Goal: Information Seeking & Learning: Compare options

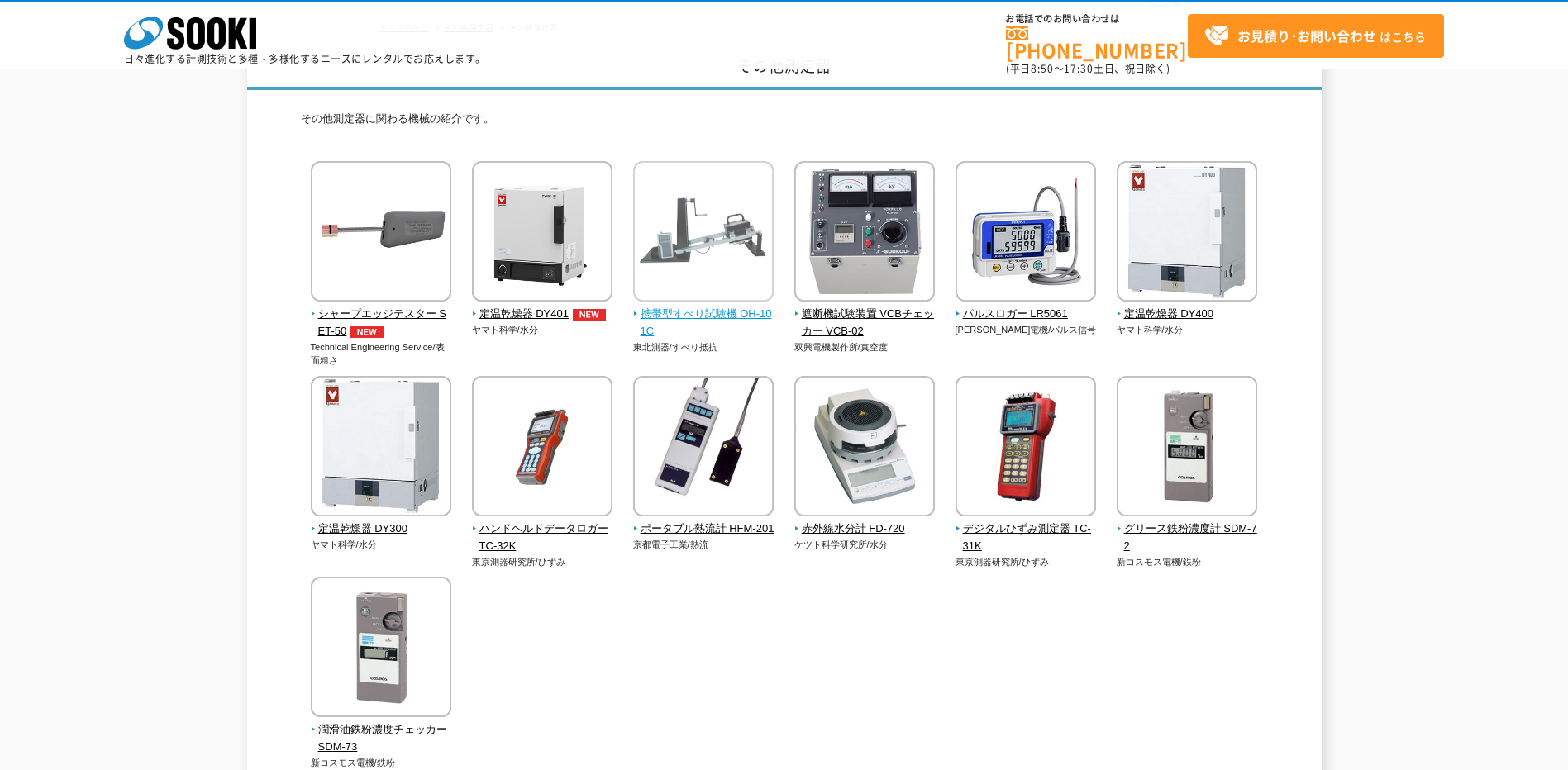
scroll to position [221, 0]
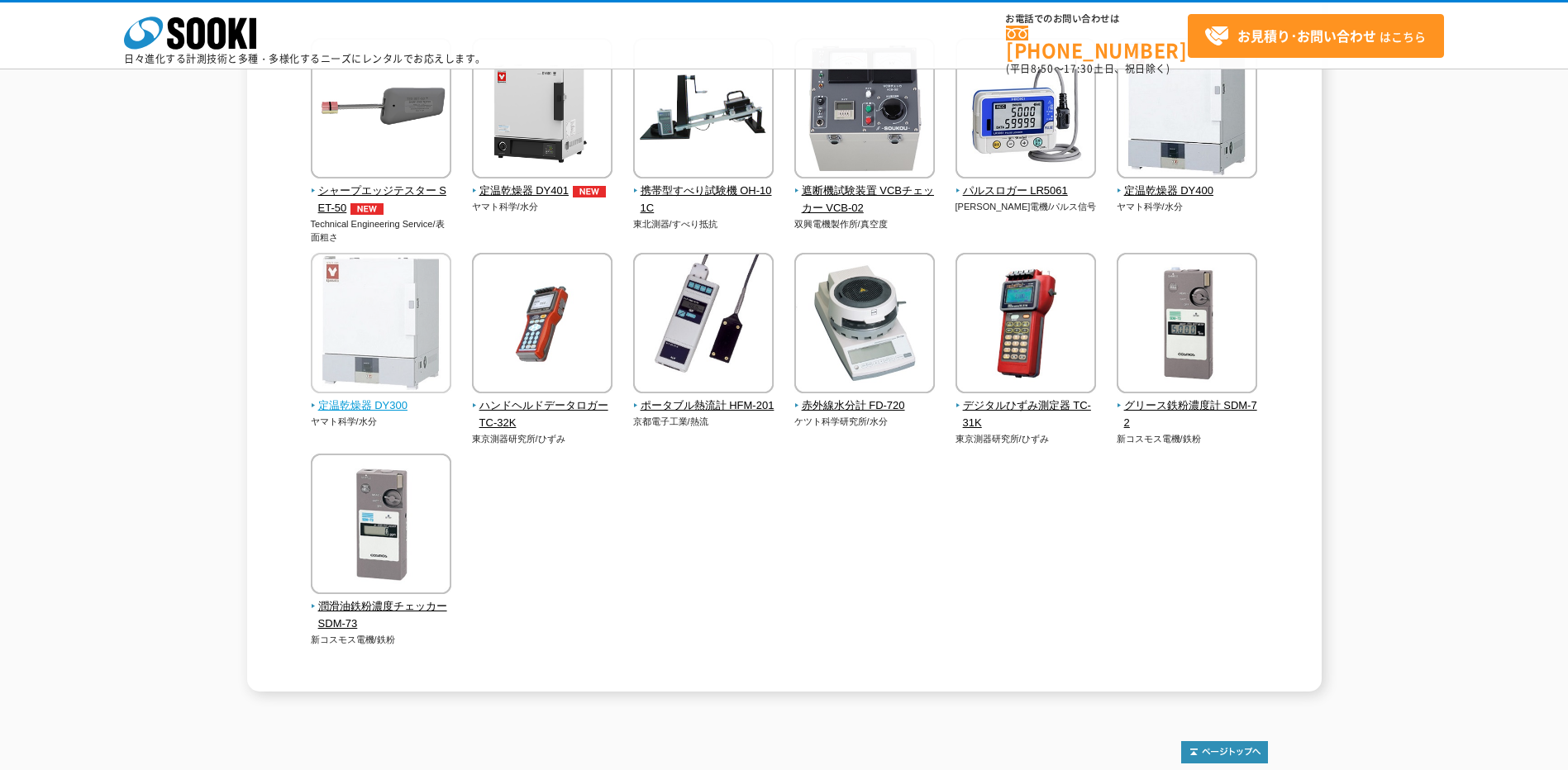
click at [390, 407] on span "定温乾燥器 DY300" at bounding box center [381, 406] width 141 height 17
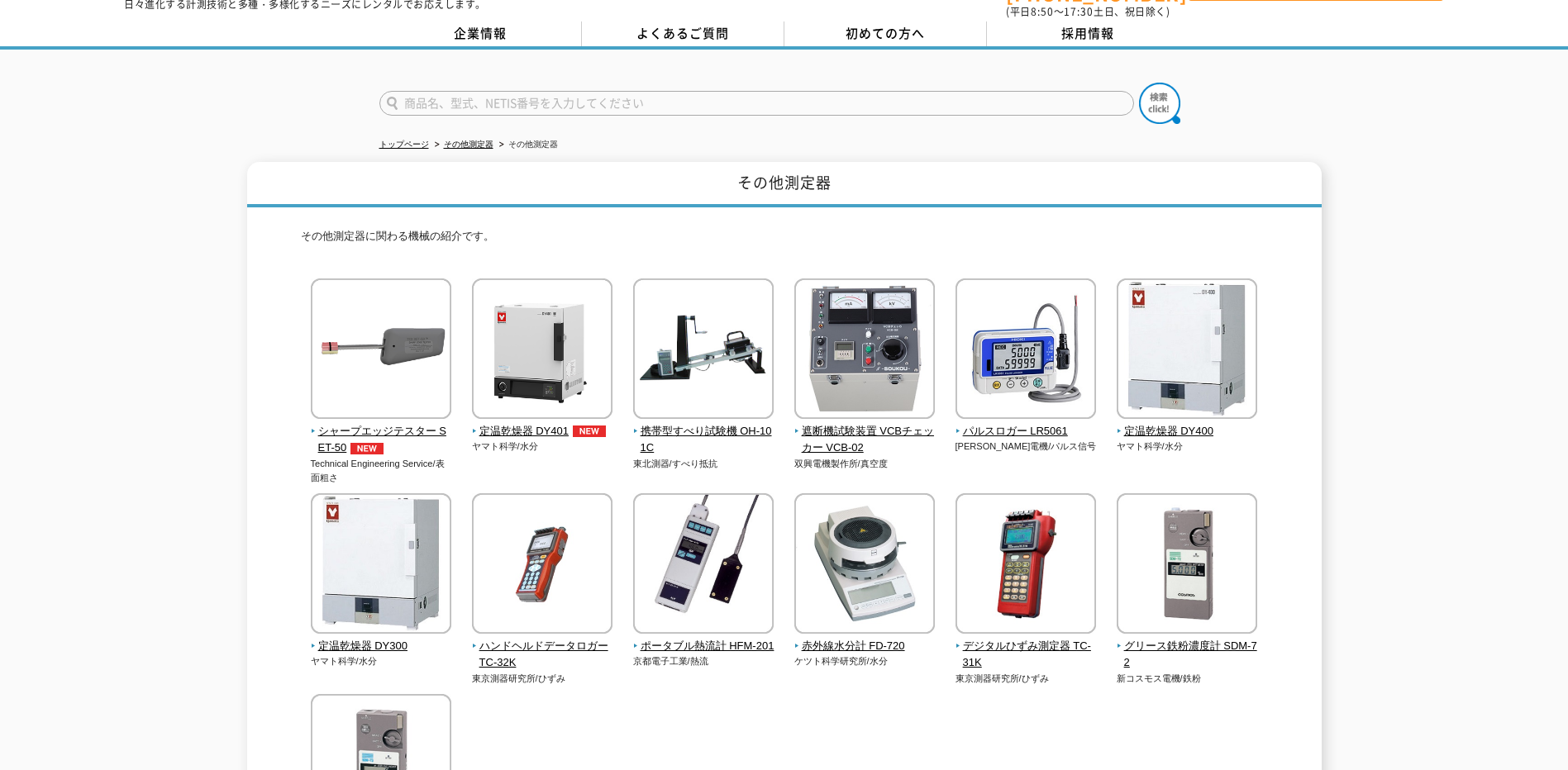
scroll to position [56, 0]
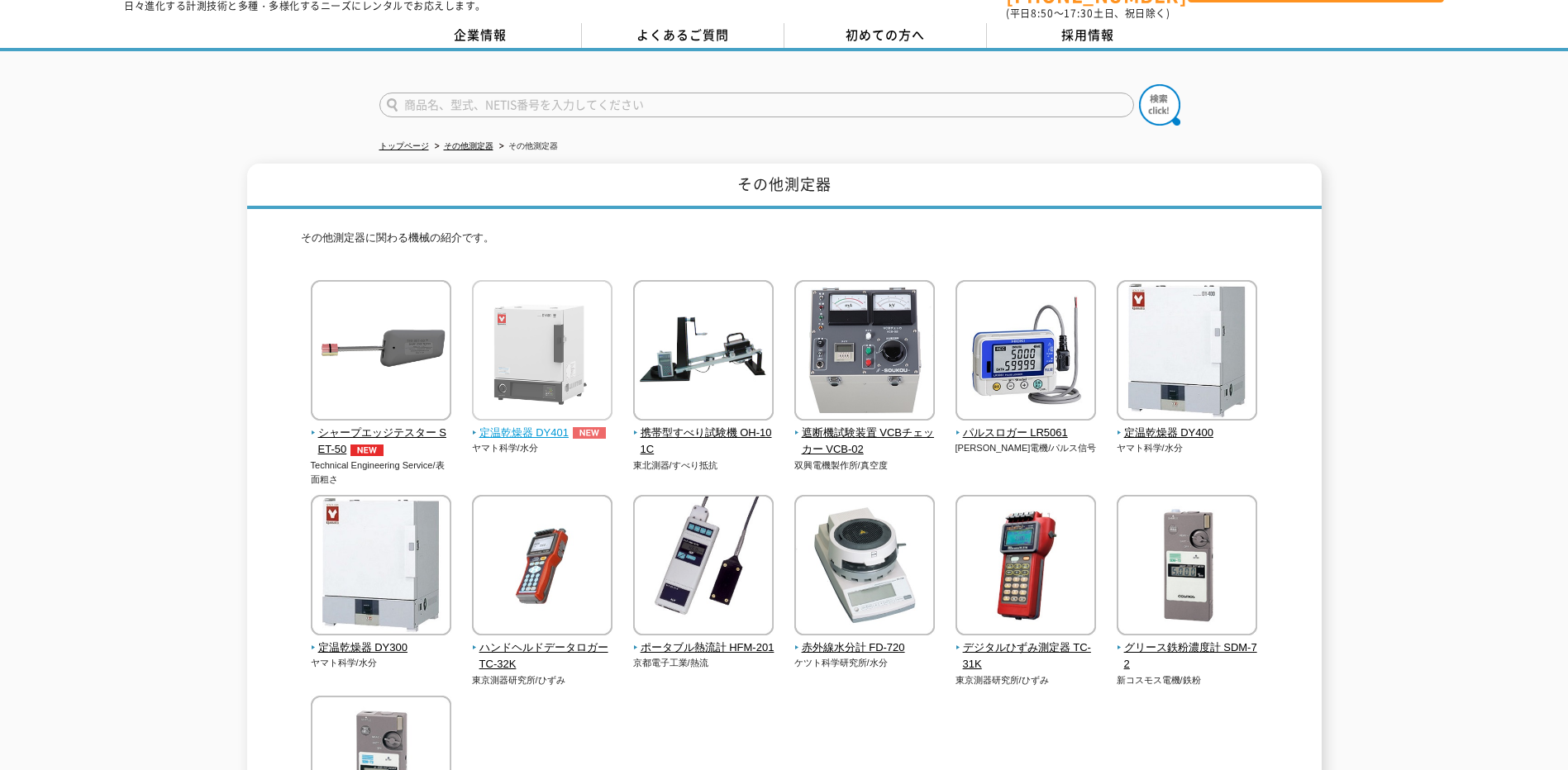
click at [548, 425] on span "定温乾燥器 DY401" at bounding box center [542, 433] width 141 height 17
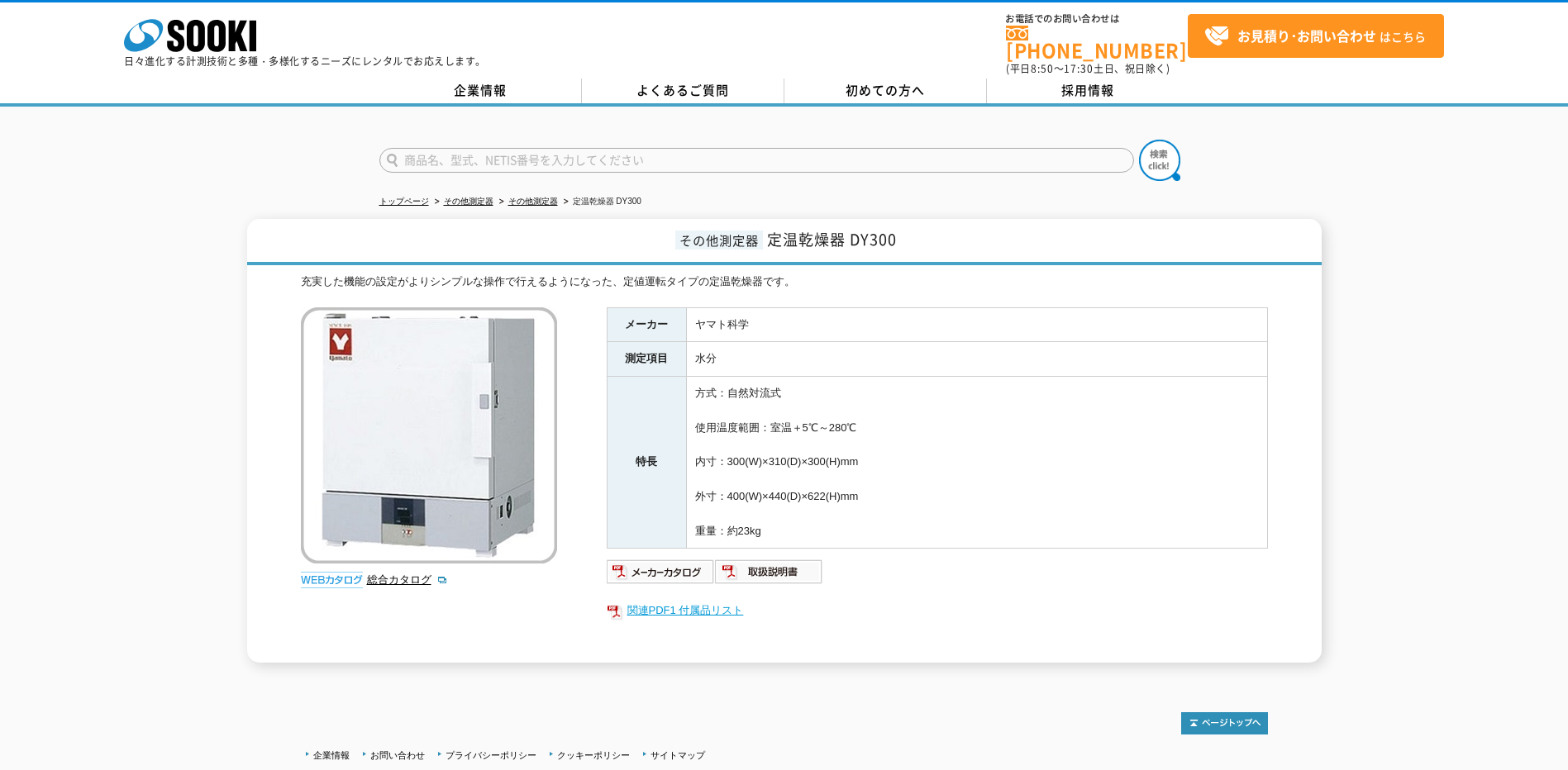
scroll to position [56, 0]
